Goal: Use online tool/utility: Utilize a website feature to perform a specific function

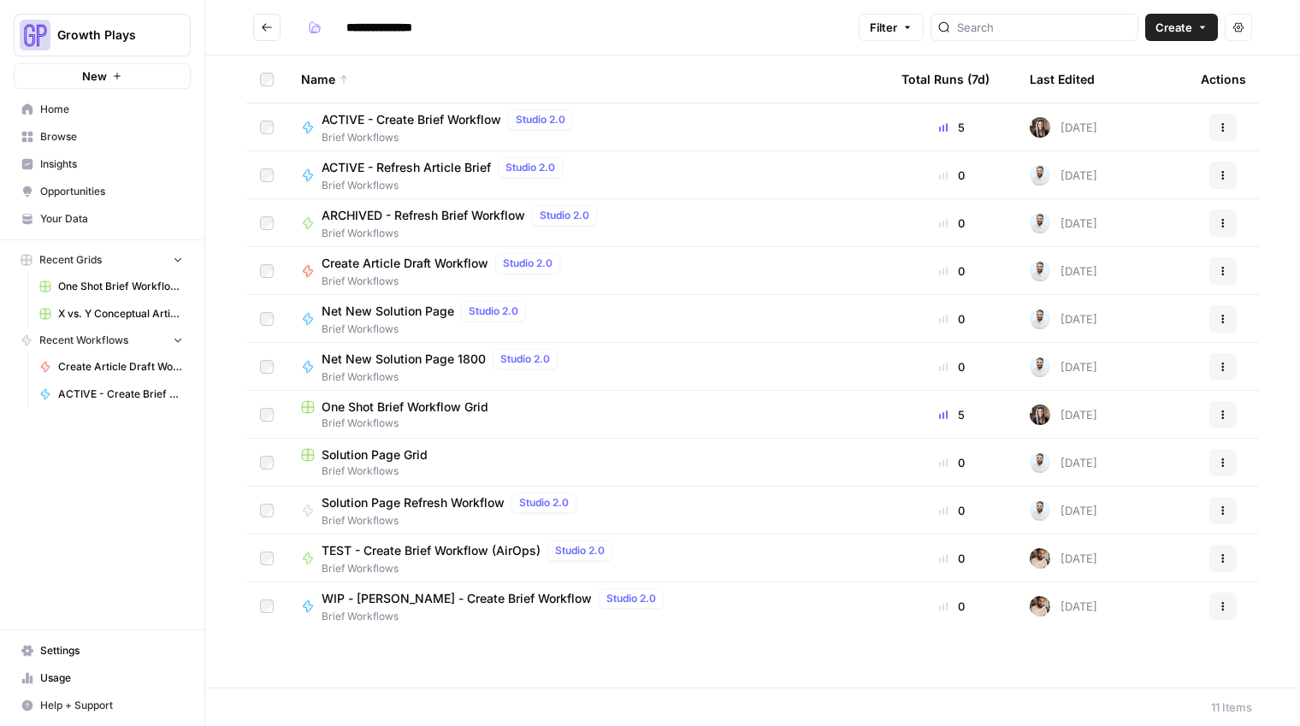
click at [131, 292] on span "One Shot Brief Workflow Grid" at bounding box center [120, 286] width 125 height 15
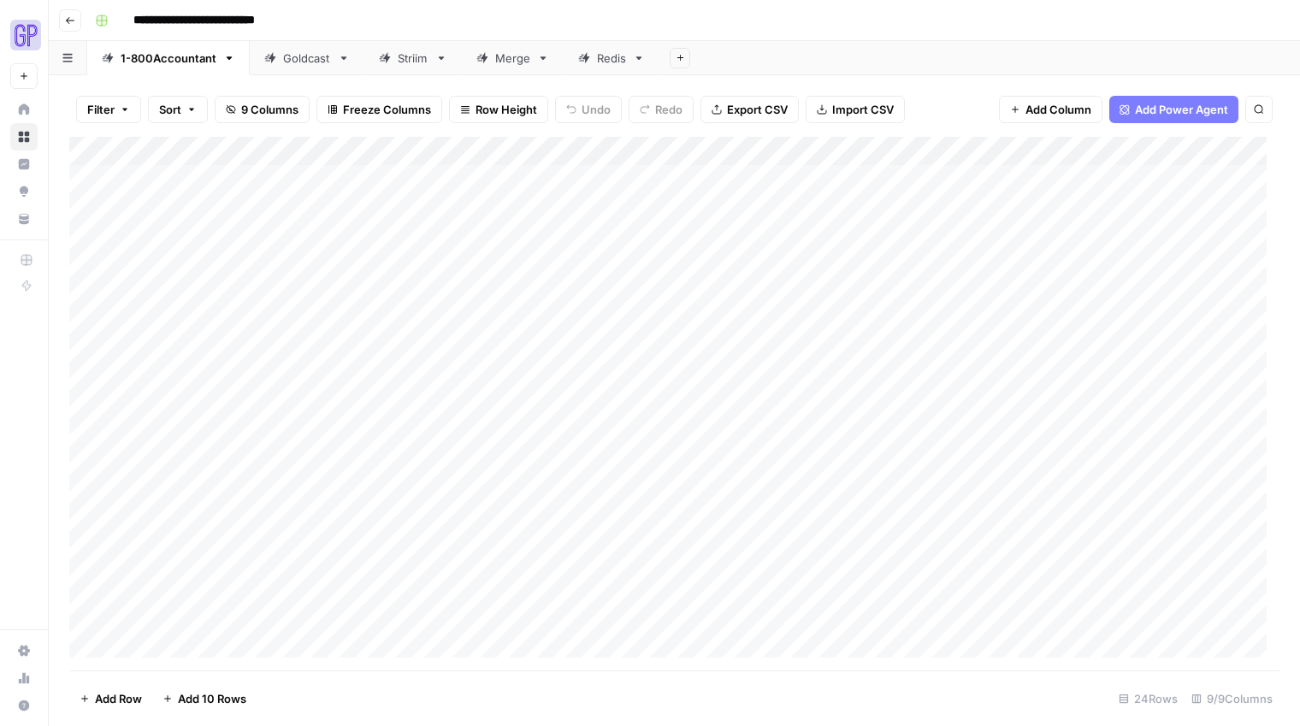
scroll to position [234, 0]
click at [704, 525] on div "Add Column" at bounding box center [674, 404] width 1210 height 534
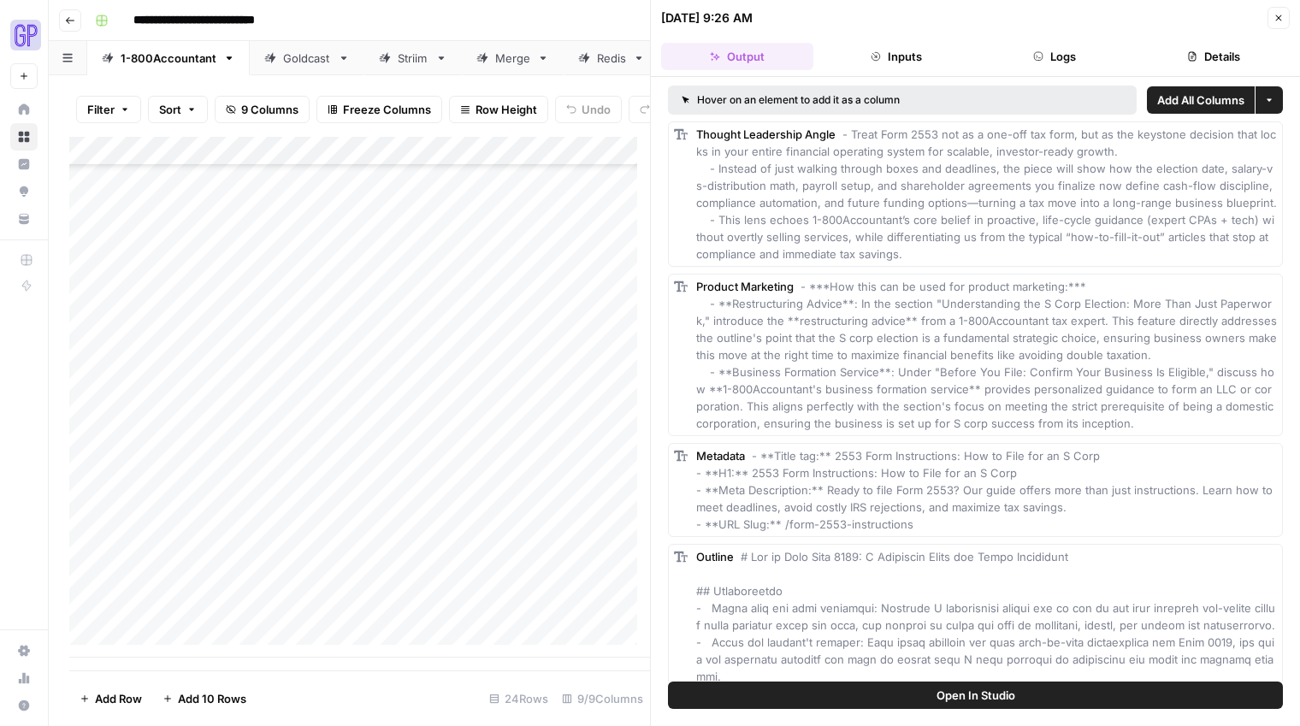
click at [974, 701] on span "Open In Studio" at bounding box center [976, 695] width 79 height 17
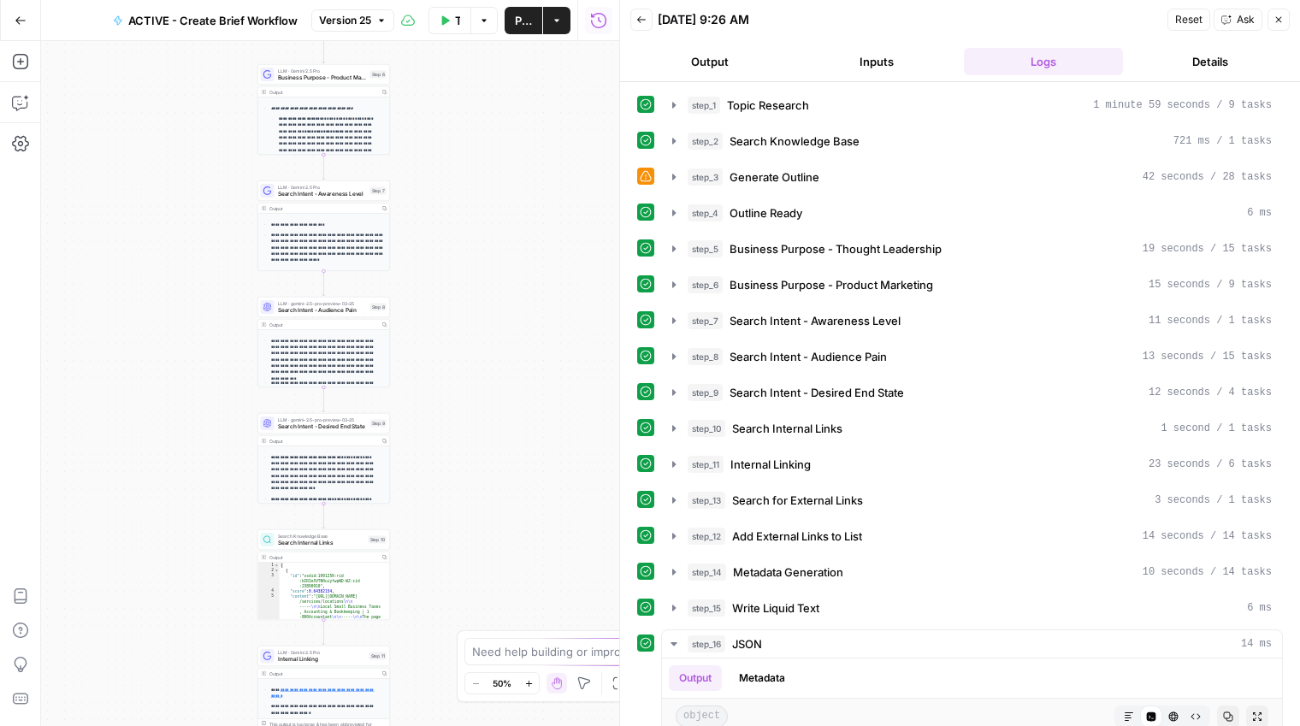
click at [710, 56] on button "Output" at bounding box center [710, 61] width 160 height 27
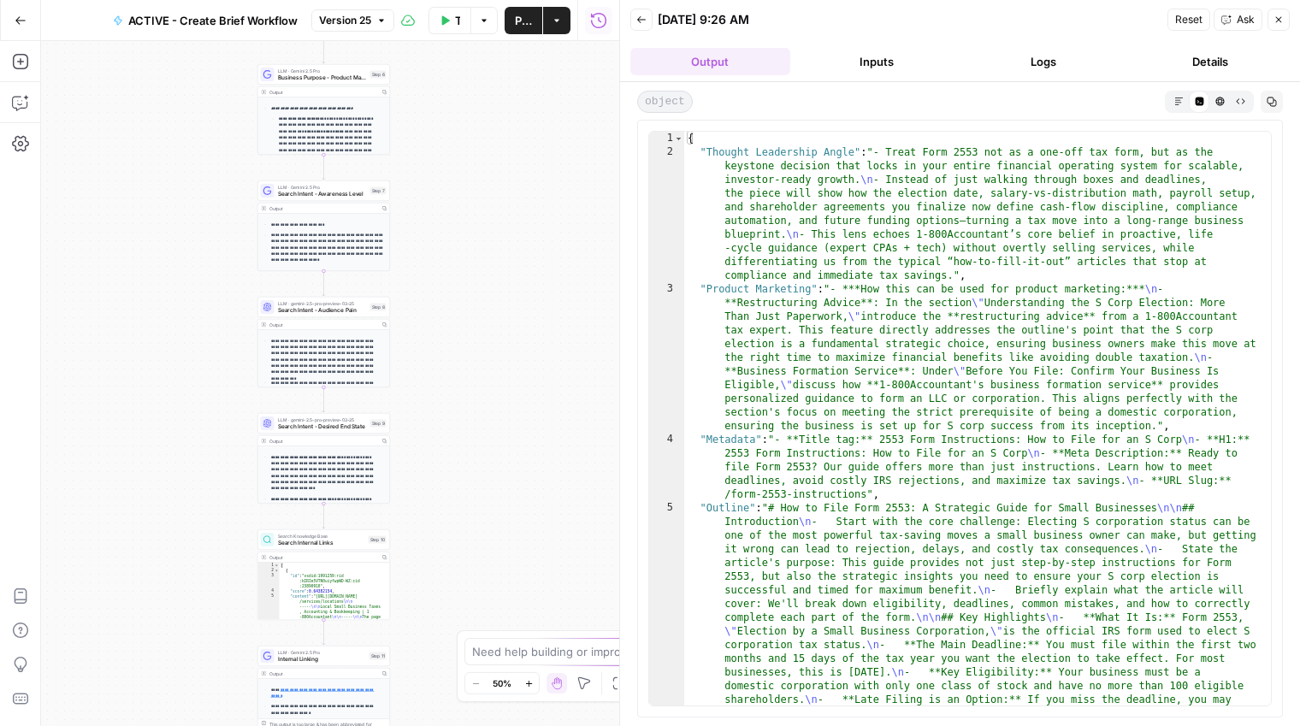
scroll to position [362, 0]
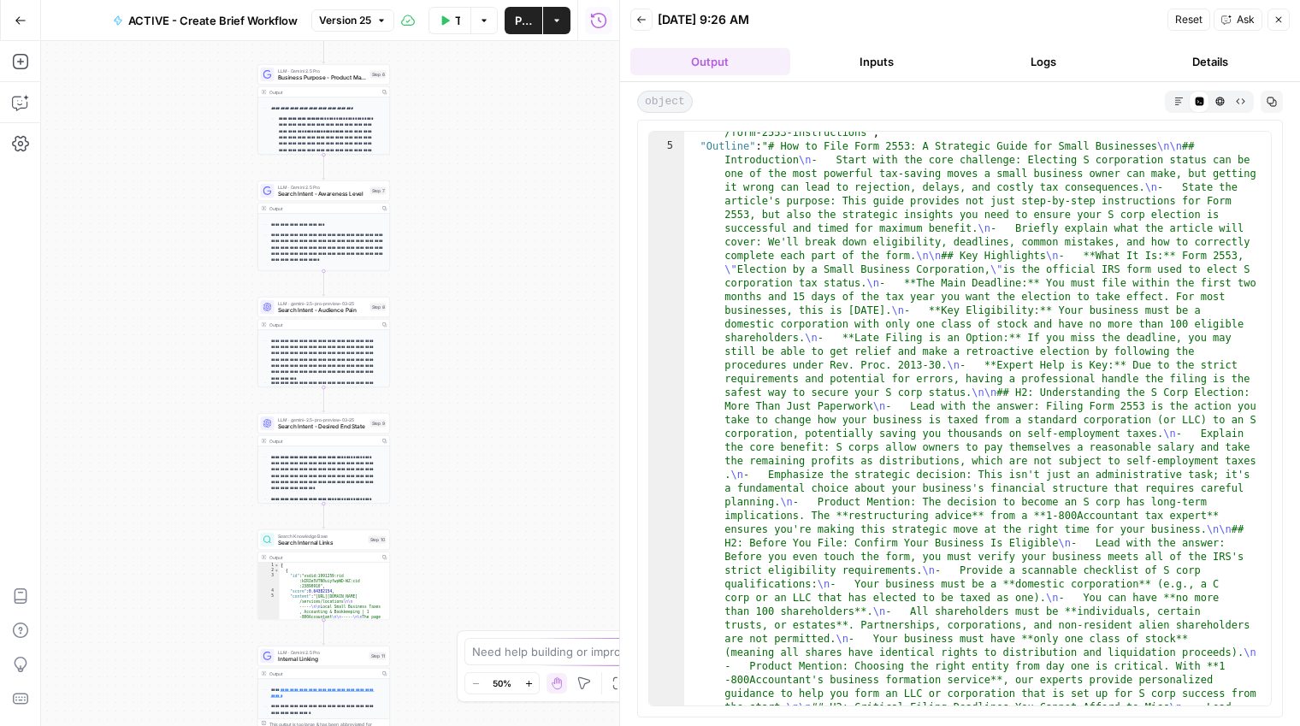
click at [1178, 92] on button "Markdown" at bounding box center [1178, 101] width 21 height 21
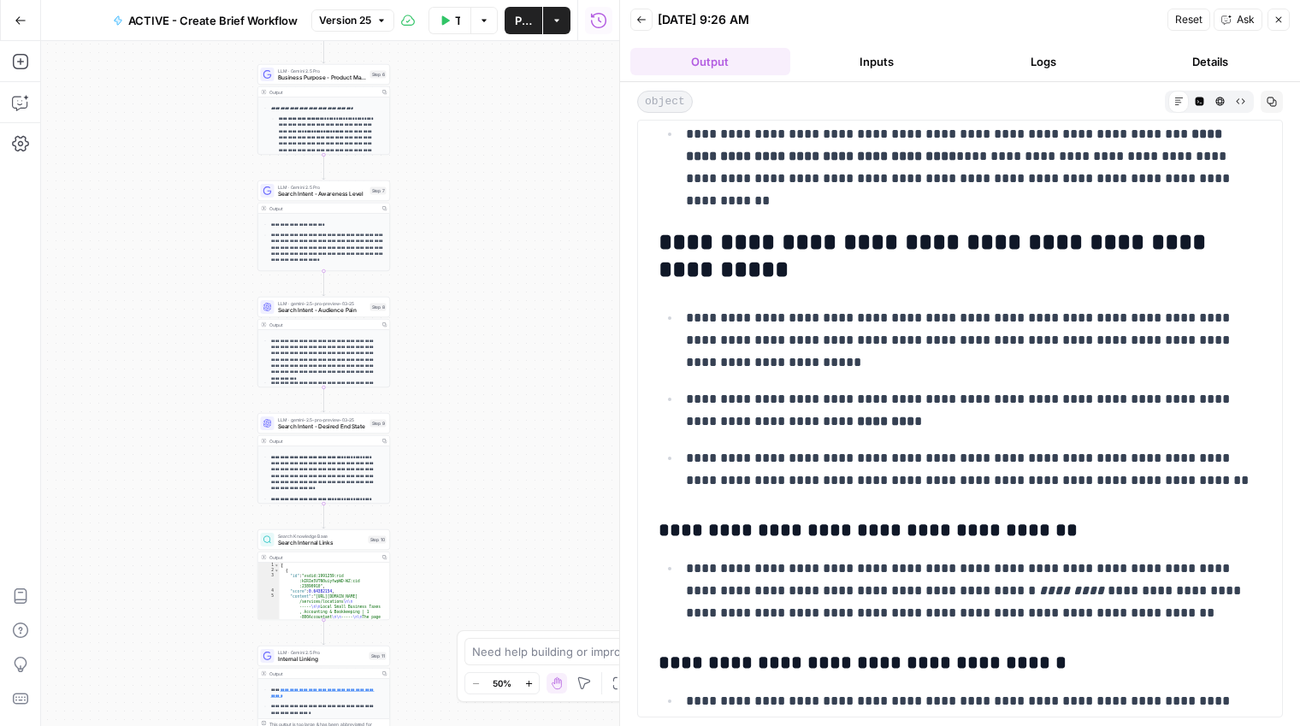
scroll to position [2470, 0]
